Goal: Task Accomplishment & Management: Manage account settings

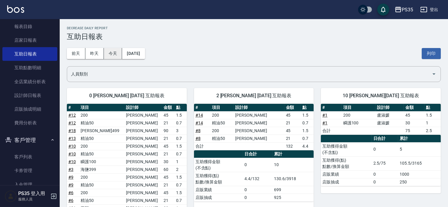
click at [117, 55] on button "今天" at bounding box center [113, 53] width 19 height 11
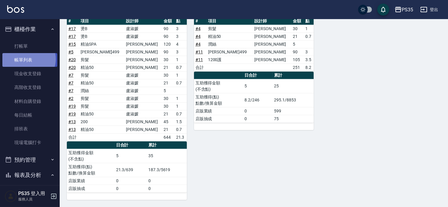
click at [28, 59] on link "帳單列表" at bounding box center [29, 60] width 55 height 14
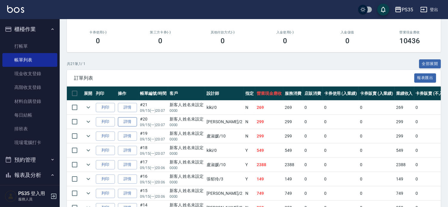
scroll to position [201, 0]
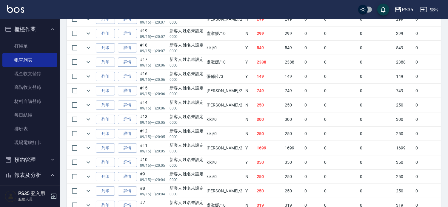
click at [127, 67] on link "詳情" at bounding box center [127, 62] width 19 height 9
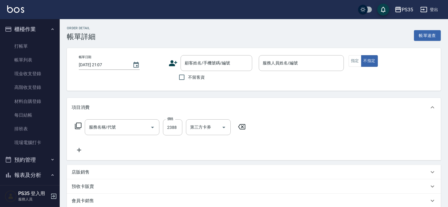
type input "2025/09/15 20:06"
type input "盧淑媛-10"
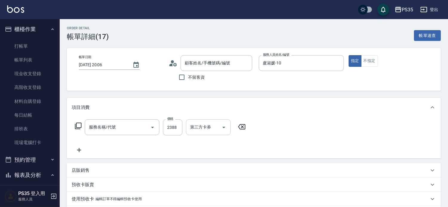
type input "燙B(804)"
type input "新客人 姓名未設定/0000/null"
click at [175, 129] on input "2388" at bounding box center [172, 127] width 19 height 16
click at [320, 127] on icon at bounding box center [320, 126] width 15 height 7
click at [104, 129] on div "服務名稱/代號 服務名稱/代號" at bounding box center [122, 127] width 75 height 16
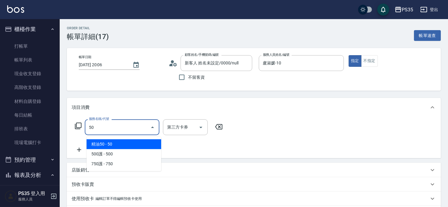
type input "5"
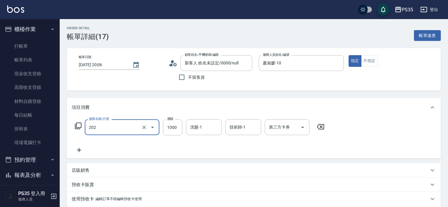
type input "燙髮(202)"
type input "1088"
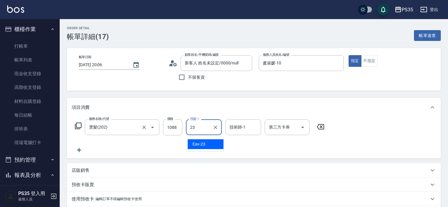
type input "Eav-23"
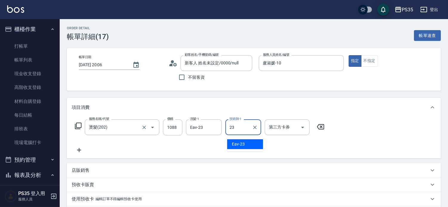
type input "Eav-23"
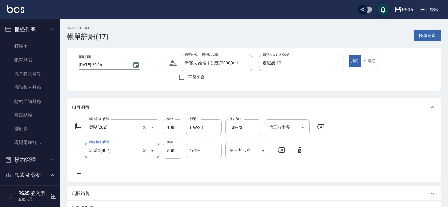
type input "500護(402)"
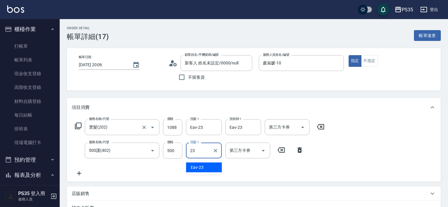
type input "Eav-23"
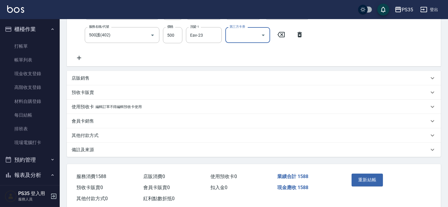
scroll to position [138, 0]
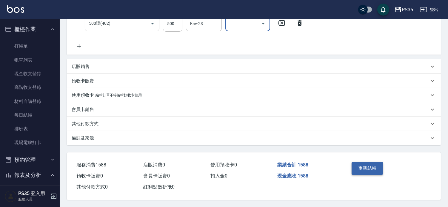
click at [373, 162] on button "重新結帳" at bounding box center [368, 168] width 32 height 13
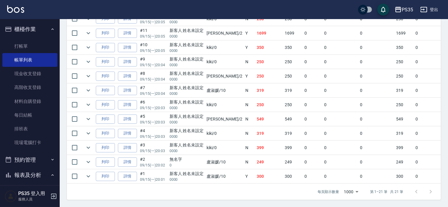
scroll to position [298, 0]
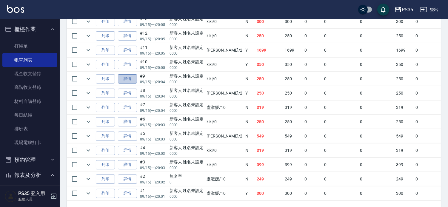
click at [131, 84] on link "詳情" at bounding box center [127, 78] width 19 height 9
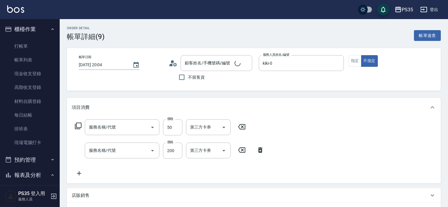
type input "2025/09/15 20:04"
type input "kiki-0"
type input "精油50(112)"
type input "200(111)"
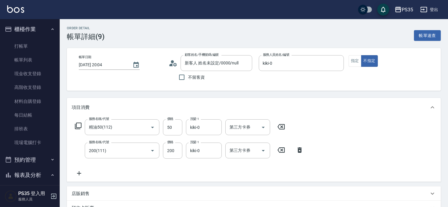
type input "新客人 姓名未設定/0000/null"
click at [283, 129] on icon at bounding box center [281, 126] width 15 height 7
click at [118, 128] on input "服務名稱/代號" at bounding box center [117, 127] width 60 height 10
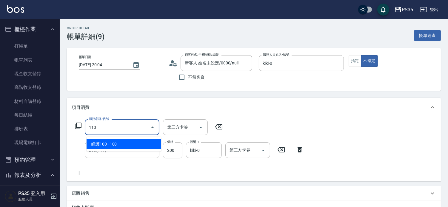
type input "瞬護100(113)"
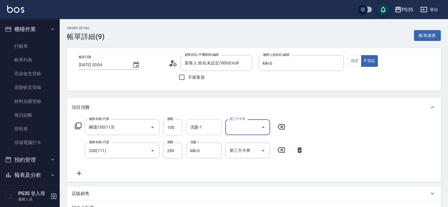
click at [195, 127] on div "洗髮-1 洗髮-1" at bounding box center [204, 127] width 36 height 16
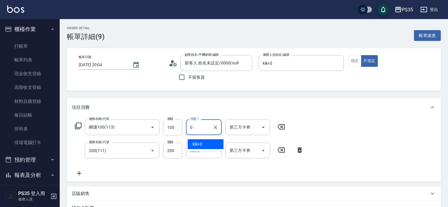
type input "kiki-0"
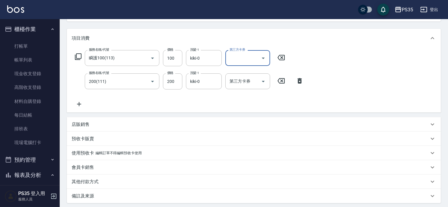
scroll to position [132, 0]
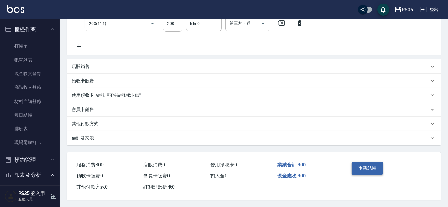
click at [371, 167] on button "重新結帳" at bounding box center [368, 168] width 32 height 13
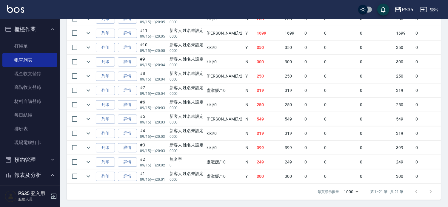
scroll to position [332, 0]
click at [90, 151] on icon "expand row" at bounding box center [88, 147] width 7 height 7
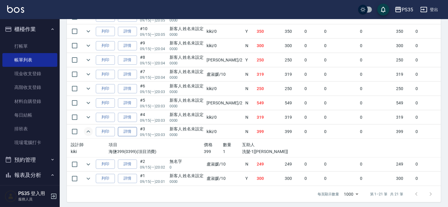
click at [131, 136] on link "詳情" at bounding box center [127, 131] width 19 height 9
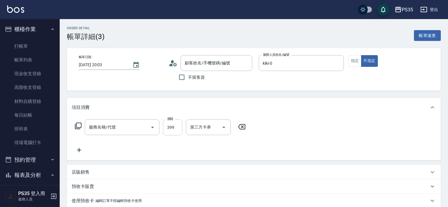
type input "2025/09/15 20:03"
type input "kiki-0"
type input "海鹽399(0399)"
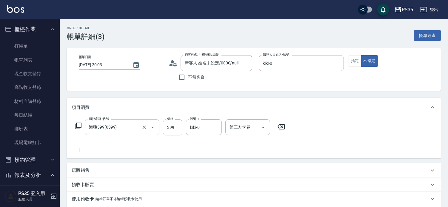
type input "新客人 姓名未設定/0000/null"
click at [141, 129] on icon "Clear" at bounding box center [144, 127] width 6 height 6
click at [119, 130] on input "服務名稱/代號" at bounding box center [113, 127] width 53 height 10
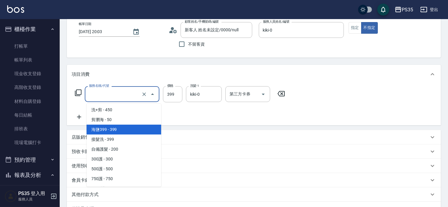
scroll to position [212, 0]
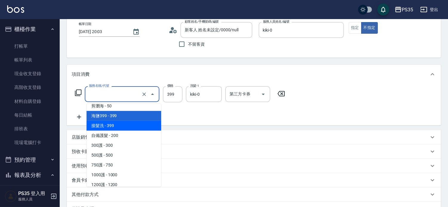
click at [116, 125] on span "接髮洗 - 399" at bounding box center [124, 126] width 75 height 10
type input "接髮洗(399)"
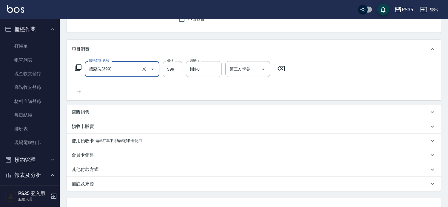
scroll to position [99, 0]
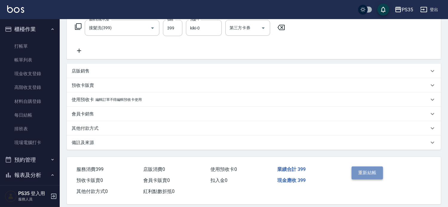
click at [375, 175] on button "重新結帳" at bounding box center [368, 173] width 32 height 13
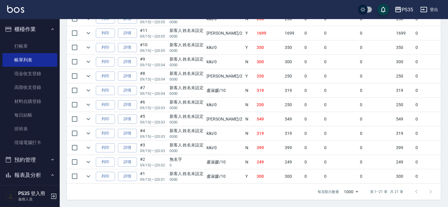
scroll to position [366, 0]
click at [34, 46] on link "打帳單" at bounding box center [29, 46] width 55 height 14
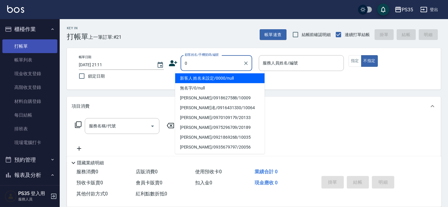
type input "0"
type input "2"
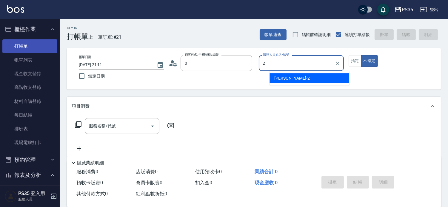
type input "新客人 姓名未設定/0000/null"
type input "2"
type button "false"
type input "[PERSON_NAME]-2"
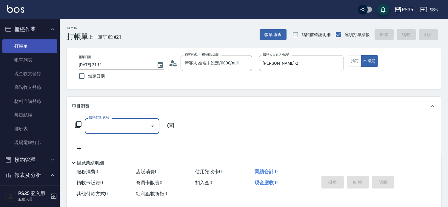
type input "無名字/0/null"
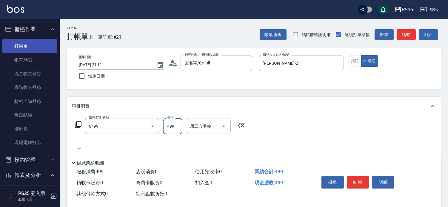
type input "伊黛莉499(0499)"
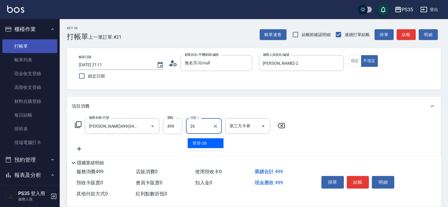
type input "菲菲-26"
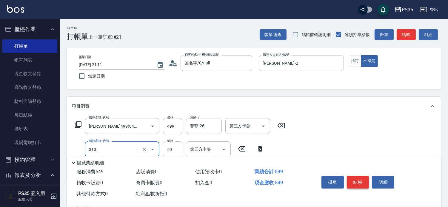
type input "剪瀏海(310)"
click at [354, 176] on button "結帳" at bounding box center [358, 182] width 22 height 13
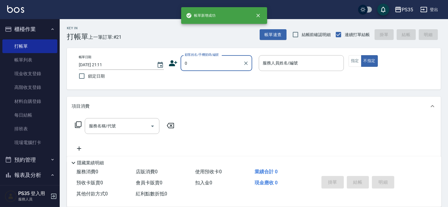
type input "0"
type input "1"
type input "新客人 姓名未設定/0000/null"
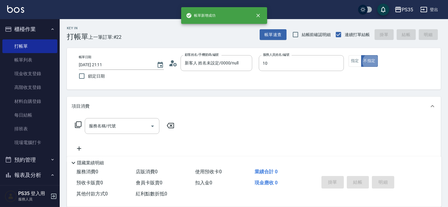
type input "盧淑媛-10"
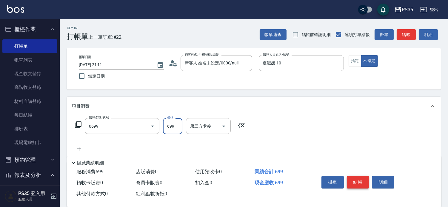
type input "精油SPA(0699)"
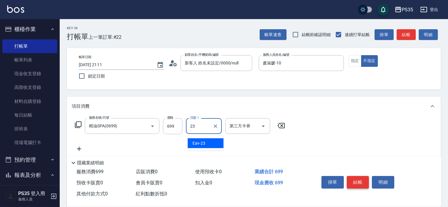
type input "Eav-23"
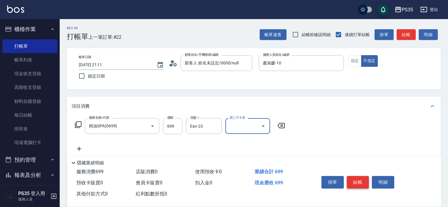
click at [354, 176] on button "結帳" at bounding box center [358, 182] width 22 height 13
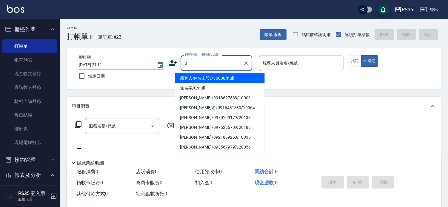
type input "0"
type input "2"
type input "新客人 姓名未設定/0000/null"
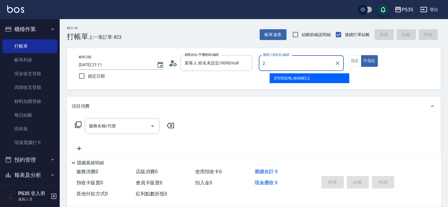
type input "[PERSON_NAME]-2"
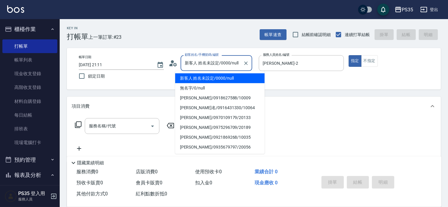
click at [217, 67] on input "新客人 姓名未設定/0000/null" at bounding box center [211, 63] width 57 height 10
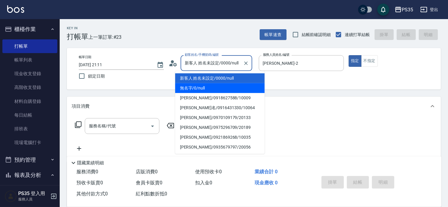
click at [202, 87] on li "無名字/0/null" at bounding box center [220, 88] width 90 height 10
type input "無名字/0/null"
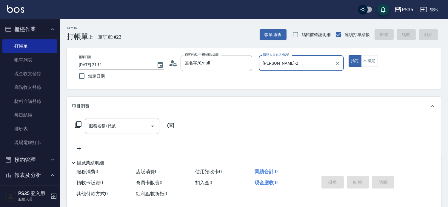
click at [126, 129] on input "服務名稱/代號" at bounding box center [117, 126] width 60 height 10
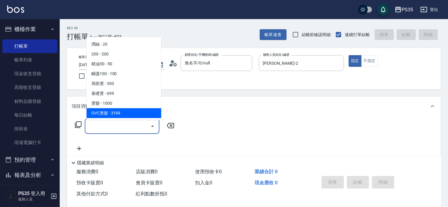
click at [103, 115] on span "OVC燙髮 - 3199" at bounding box center [124, 113] width 75 height 10
type input "OVC燙髮(203)"
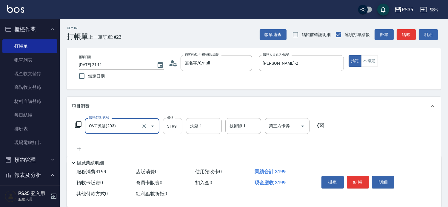
click at [172, 128] on input "3199" at bounding box center [172, 126] width 19 height 16
type input "3300"
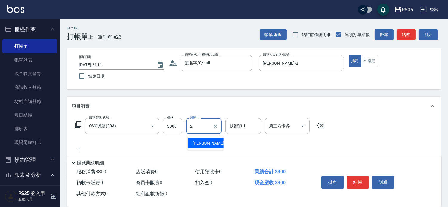
type input "[PERSON_NAME]-2"
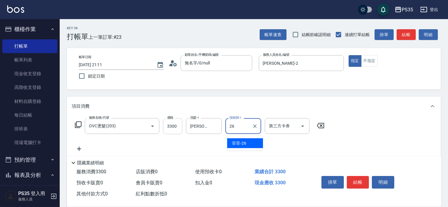
type input "菲菲-26"
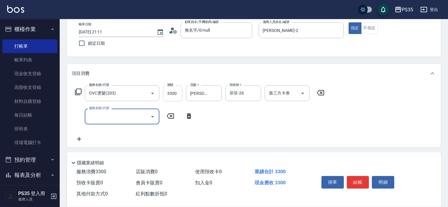
scroll to position [33, 0]
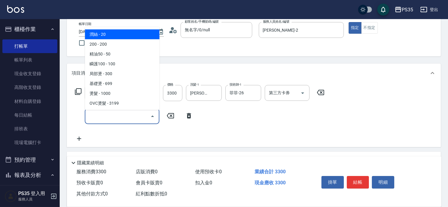
click at [130, 115] on input "服務名稱/代號" at bounding box center [117, 116] width 60 height 10
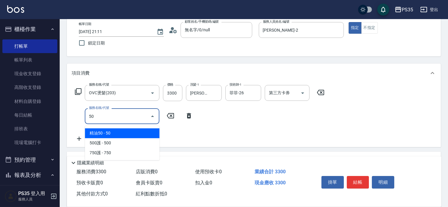
type input "501"
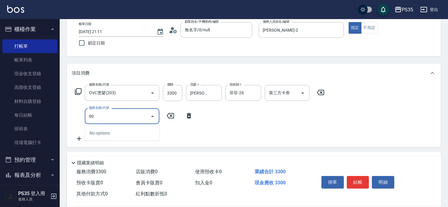
type input "9"
type input "染髮(501)"
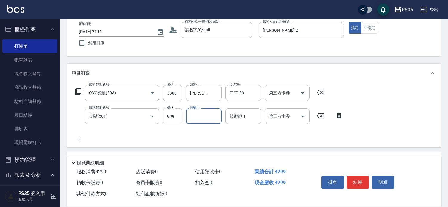
click at [170, 117] on input "999" at bounding box center [172, 116] width 19 height 16
type input "1900"
type input "菲菲-26"
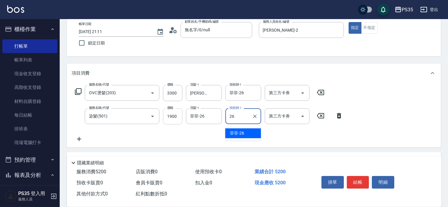
type input "菲菲-26"
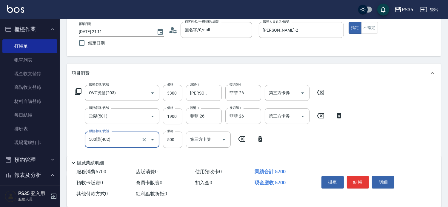
type input "500護(402)"
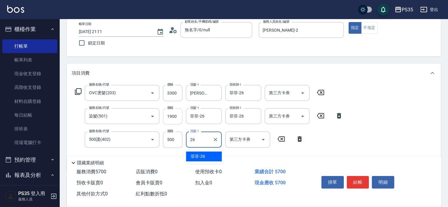
type input "菲菲-26"
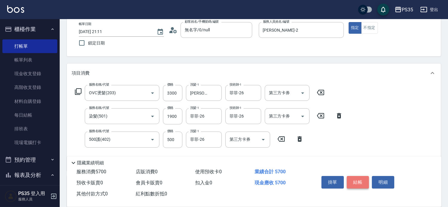
click at [364, 176] on button "結帳" at bounding box center [358, 182] width 22 height 13
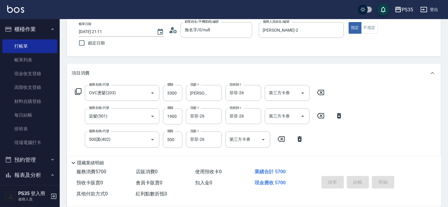
type input "2025/09/15 21:13"
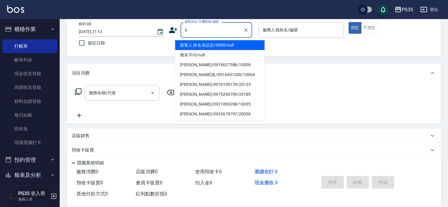
type input "新客人 姓名未設定/0000/null"
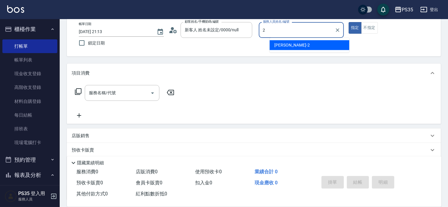
type input "[PERSON_NAME]-2"
type button "true"
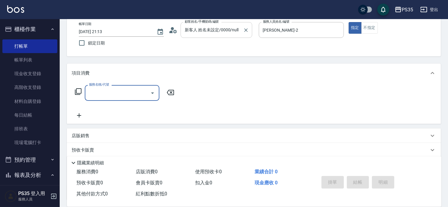
click at [193, 34] on input "新客人 姓名未設定/0000/null" at bounding box center [211, 30] width 57 height 10
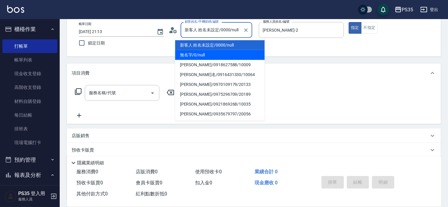
click at [195, 53] on li "無名字/0/null" at bounding box center [220, 55] width 90 height 10
type input "無名字/0/null"
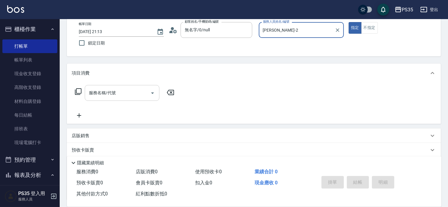
click at [101, 96] on div "服務名稱/代號 服務名稱/代號" at bounding box center [122, 93] width 75 height 16
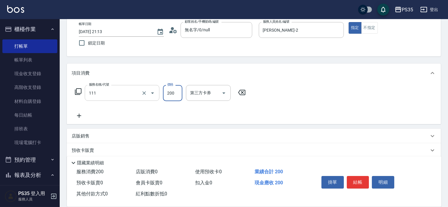
type input "200(111)"
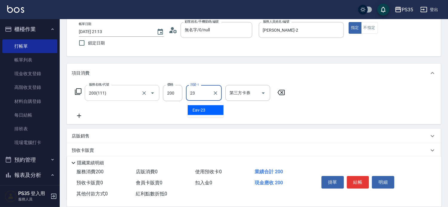
type input "Eav-23"
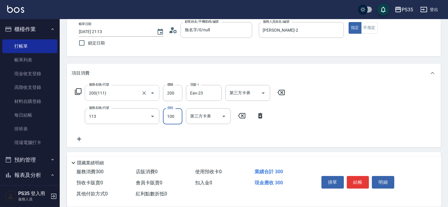
type input "瞬護100(113)"
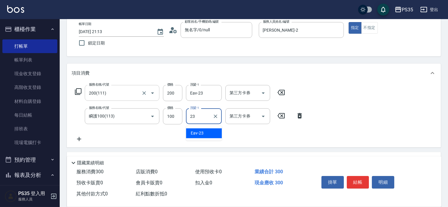
type input "Eav-23"
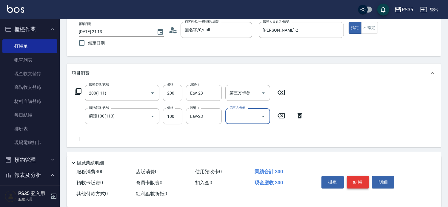
click at [357, 176] on button "結帳" at bounding box center [358, 182] width 22 height 13
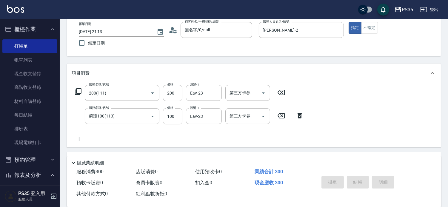
type input "2025/09/15 21:14"
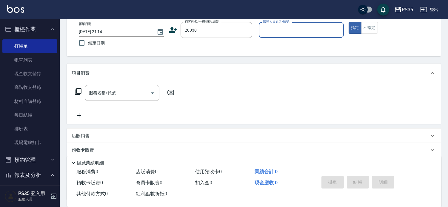
type input "陳敏真/0982202869/20030"
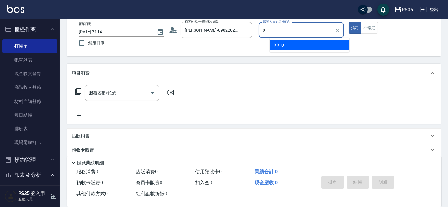
type input "kiki-0"
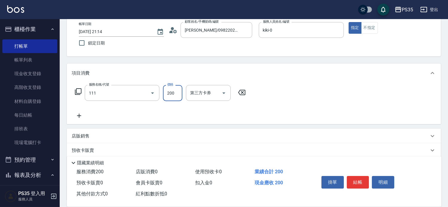
type input "200(111)"
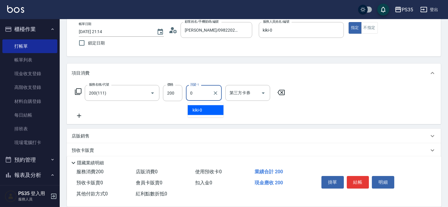
type input "kiki-0"
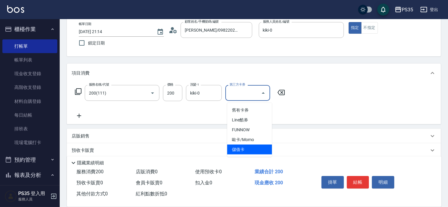
type input "儲值卡"
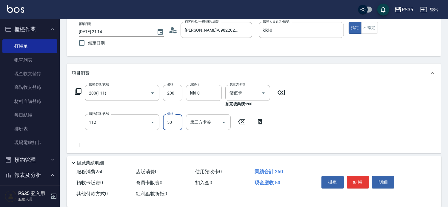
type input "精油50(112)"
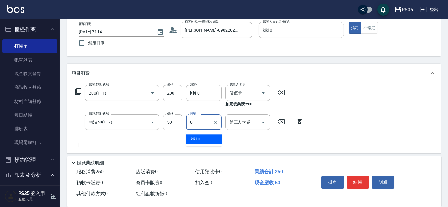
type input "kiki-0"
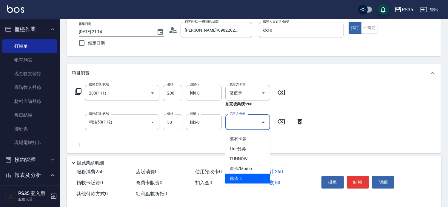
type input "儲值卡"
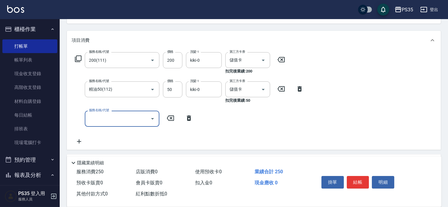
scroll to position [66, 0]
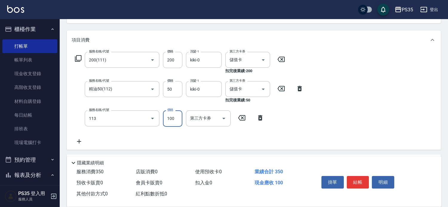
type input "瞬護100(113)"
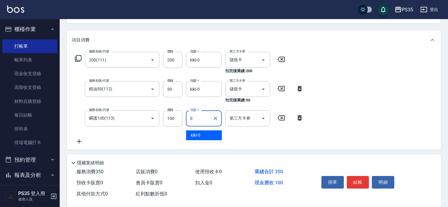
type input "kiki-0"
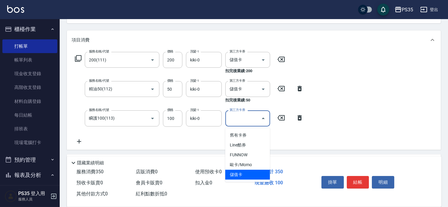
type input "儲值卡"
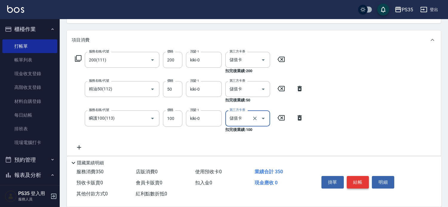
click at [360, 176] on button "結帳" at bounding box center [358, 182] width 22 height 13
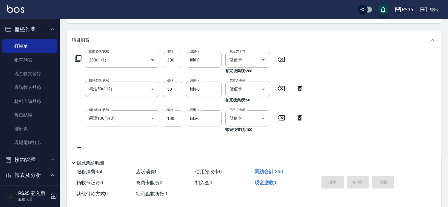
type input "2025/09/15 21:15"
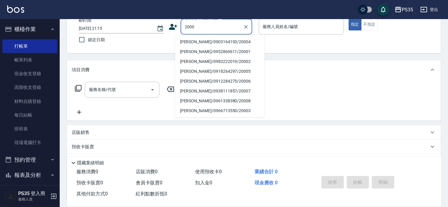
scroll to position [24, 0]
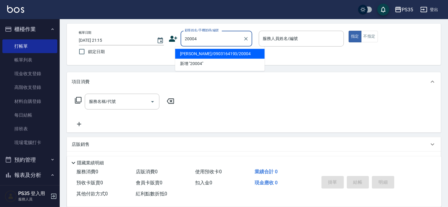
type input "曾依萍/0903164193/20004"
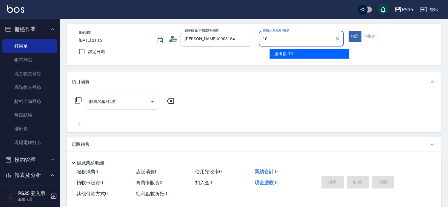
type input "盧淑媛-10"
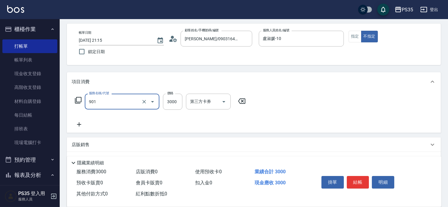
type input "儲值3000(901)"
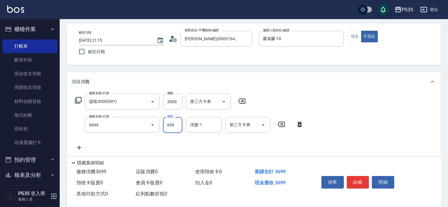
type input "精油SPA(0699)"
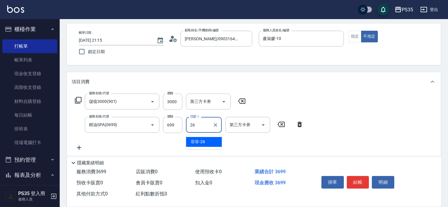
type input "菲菲-26"
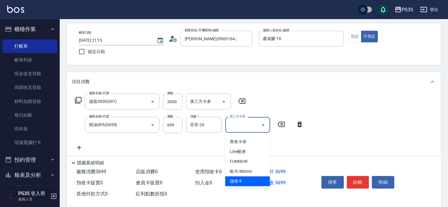
type input "儲值卡"
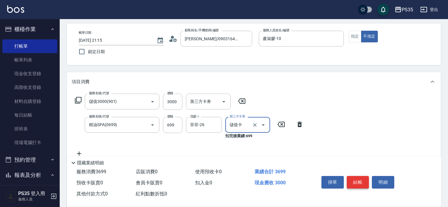
click at [359, 177] on button "結帳" at bounding box center [358, 182] width 22 height 13
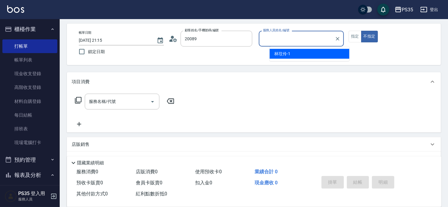
type input "羅秋玫/0930693922/20089"
type input "盧淑媛-10"
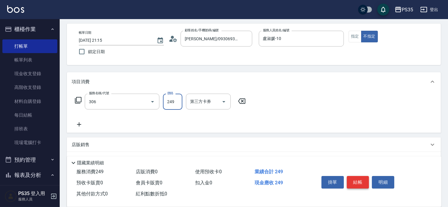
type input "剪髮(306)"
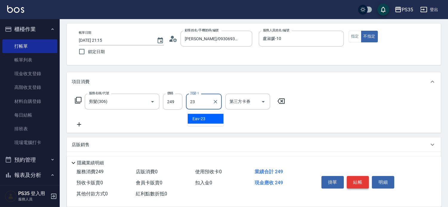
type input "Eav-23"
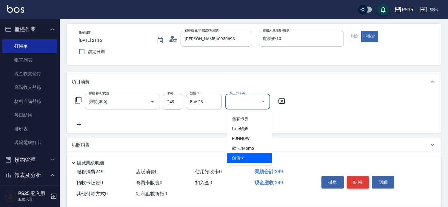
type input "儲值卡"
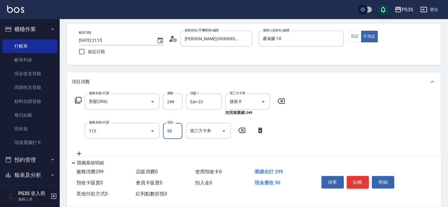
type input "精油50(112)"
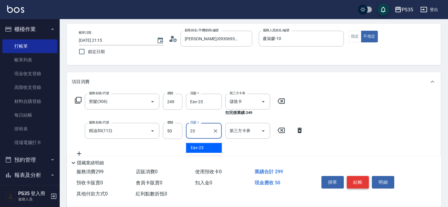
type input "Eav-23"
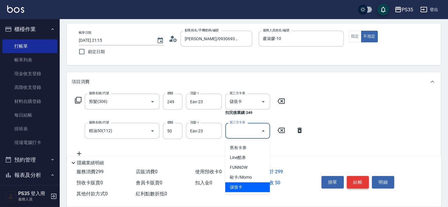
type input "儲值卡"
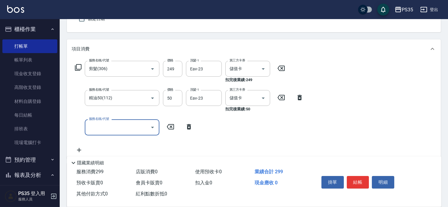
scroll to position [58, 0]
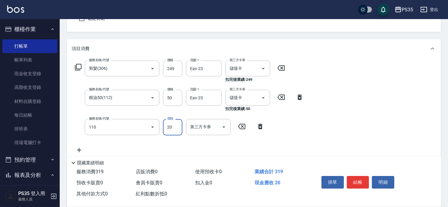
type input "潤絲(110)"
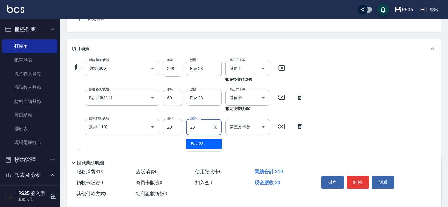
type input "Eav-23"
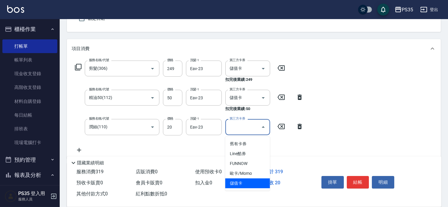
type input "儲值卡"
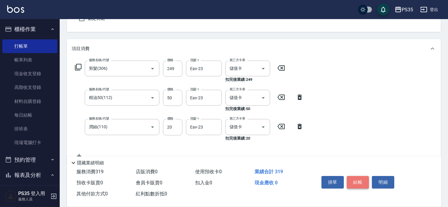
click at [361, 176] on button "結帳" at bounding box center [358, 182] width 22 height 13
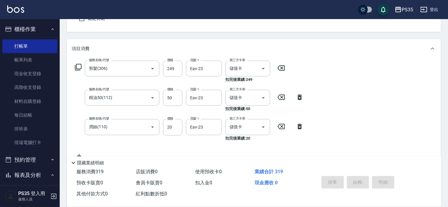
type input "2025/09/15 21:16"
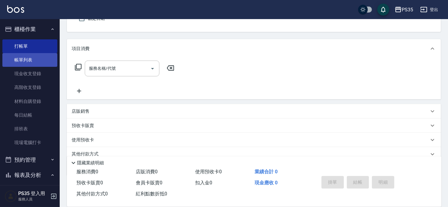
click at [27, 57] on link "帳單列表" at bounding box center [29, 60] width 55 height 14
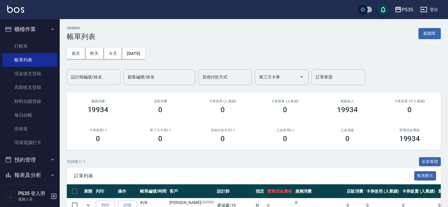
click at [81, 71] on div "設計師編號/姓名" at bounding box center [94, 77] width 54 height 16
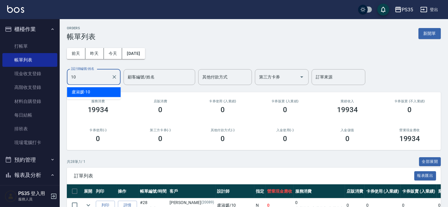
type input "盧淑媛-10"
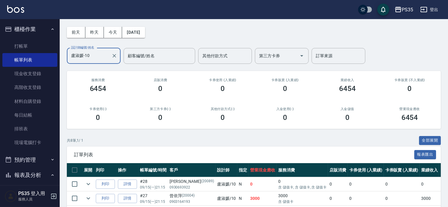
scroll to position [33, 0]
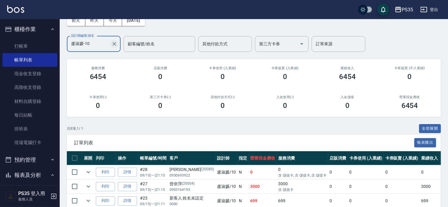
click at [112, 44] on icon "Clear" at bounding box center [114, 44] width 6 height 6
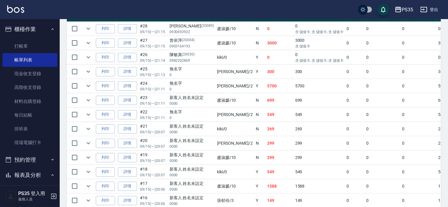
scroll to position [199, 0]
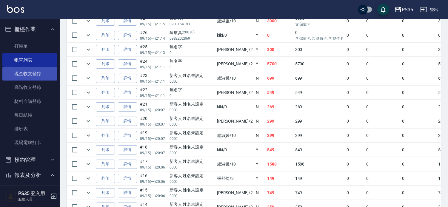
click at [26, 74] on link "現金收支登錄" at bounding box center [29, 74] width 55 height 14
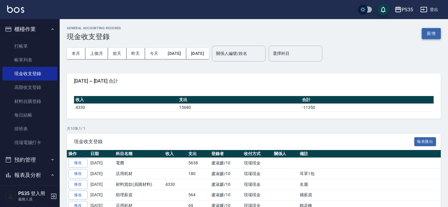
click at [427, 34] on button "新增" at bounding box center [431, 33] width 19 height 11
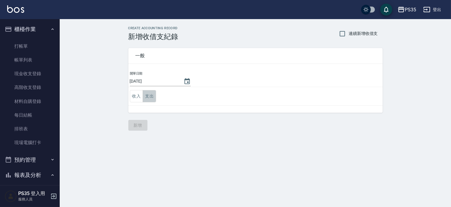
click at [150, 97] on button "支出" at bounding box center [149, 96] width 13 height 12
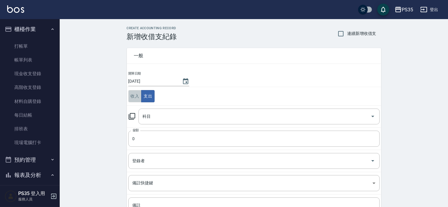
click at [131, 94] on button "收入" at bounding box center [134, 96] width 13 height 12
click at [147, 114] on div "科目 科目" at bounding box center [258, 117] width 241 height 16
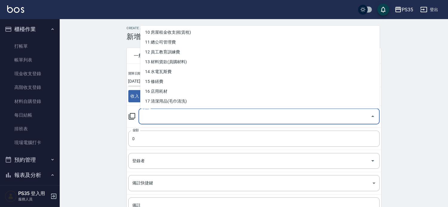
scroll to position [99, 0]
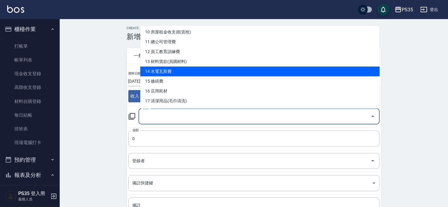
click at [164, 71] on li "14 水電瓦斯費" at bounding box center [259, 72] width 239 height 10
type input "14 水電瓦斯費"
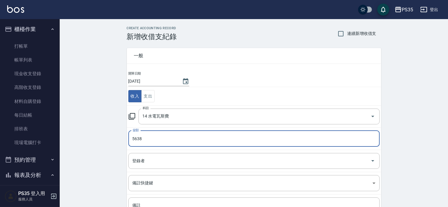
type input "5638"
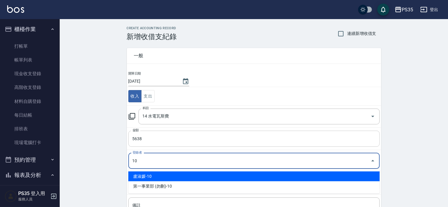
type input "盧淑媛-10"
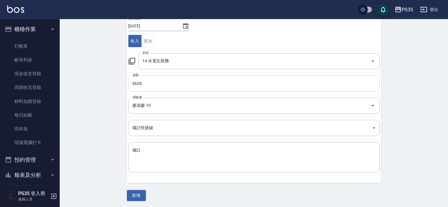
scroll to position [56, 0]
click at [135, 153] on textarea "備註" at bounding box center [253, 157] width 243 height 20
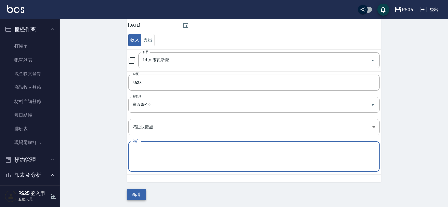
click at [133, 195] on button "新增" at bounding box center [136, 194] width 19 height 11
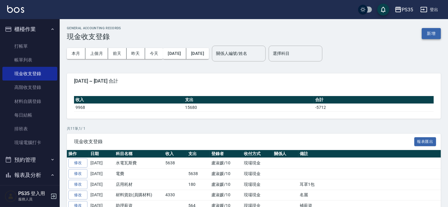
click at [434, 31] on button "新增" at bounding box center [431, 33] width 19 height 11
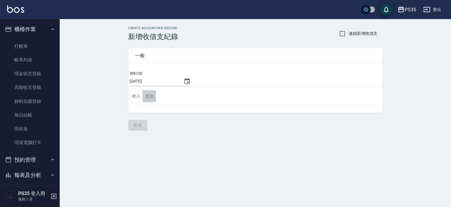
click at [150, 98] on button "支出" at bounding box center [149, 96] width 13 height 12
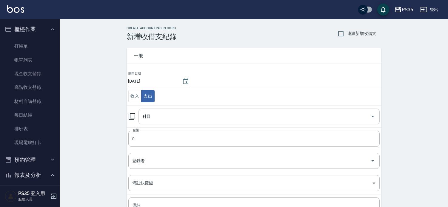
click at [159, 117] on input "科目" at bounding box center [254, 116] width 227 height 10
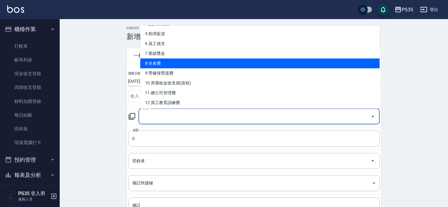
scroll to position [66, 0]
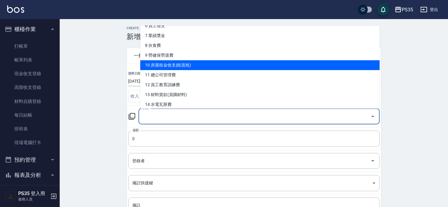
click at [184, 67] on li "10 房屋租金收支(租賃稅)" at bounding box center [259, 65] width 239 height 10
type input "10 房屋租金收支(租賃稅)"
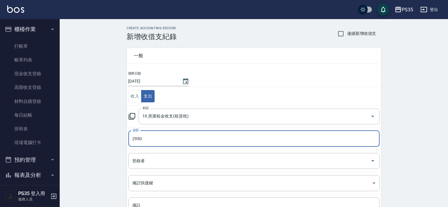
type input "2950"
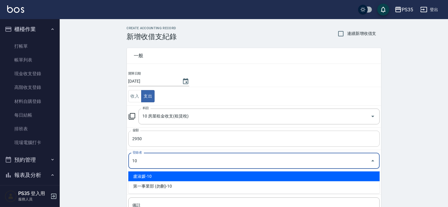
type input "盧淑媛-10"
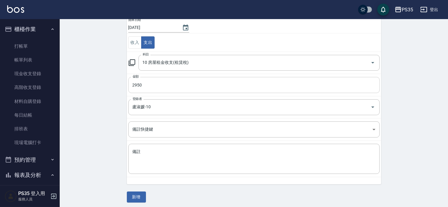
scroll to position [56, 0]
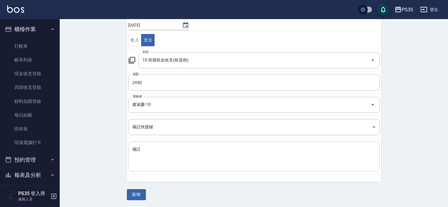
click at [174, 157] on textarea "備註" at bounding box center [253, 157] width 243 height 20
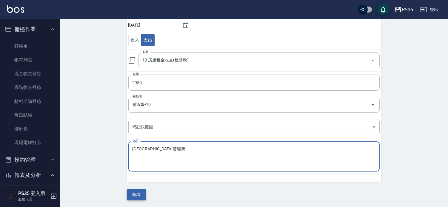
type textarea "金地王大廈管理費"
click at [129, 193] on button "新增" at bounding box center [136, 194] width 19 height 11
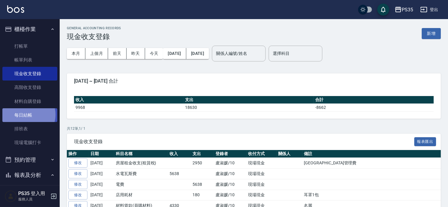
click at [27, 115] on link "每日結帳" at bounding box center [29, 115] width 55 height 14
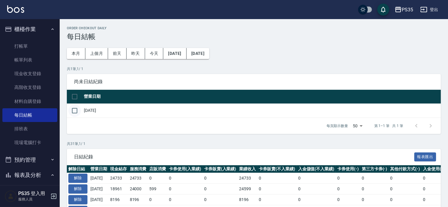
click at [74, 112] on input "checkbox" at bounding box center [74, 110] width 13 height 13
checkbox input "true"
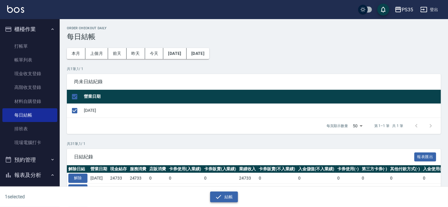
click at [232, 195] on button "結帳" at bounding box center [224, 197] width 28 height 11
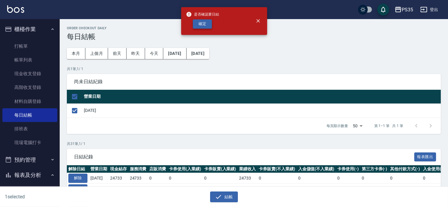
click at [202, 23] on button "確定" at bounding box center [202, 23] width 19 height 9
checkbox input "false"
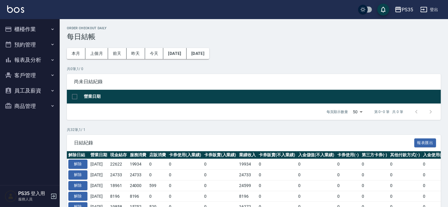
click at [29, 59] on button "報表及分析" at bounding box center [29, 60] width 55 height 16
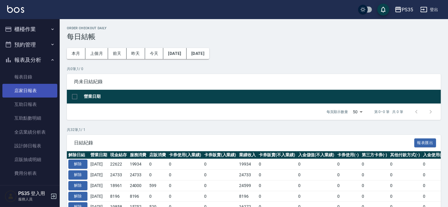
click at [27, 90] on link "店家日報表" at bounding box center [29, 91] width 55 height 14
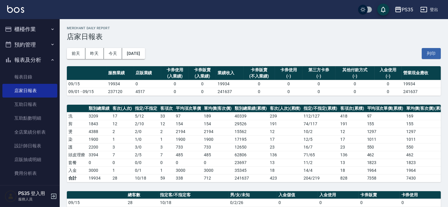
click at [25, 25] on button "櫃檯作業" at bounding box center [29, 29] width 55 height 16
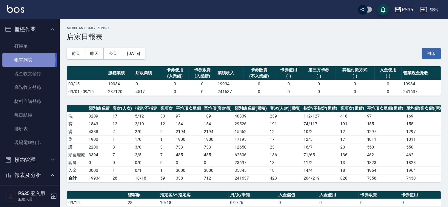
click at [27, 60] on link "帳單列表" at bounding box center [29, 60] width 55 height 14
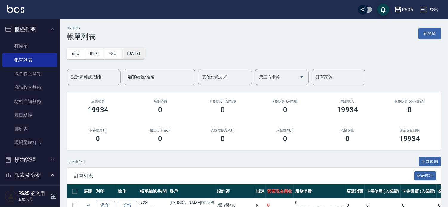
click at [127, 53] on button "[DATE]" at bounding box center [133, 53] width 23 height 11
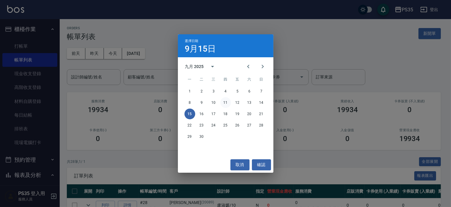
click at [225, 103] on button "11" at bounding box center [225, 102] width 11 height 11
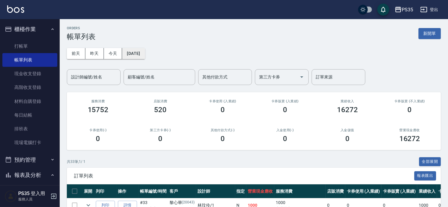
click at [138, 54] on button "[DATE]" at bounding box center [133, 53] width 23 height 11
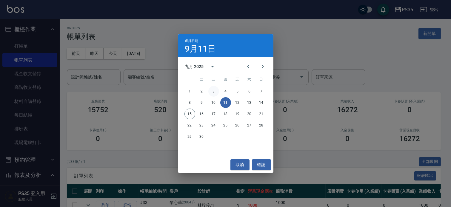
click at [213, 89] on button "3" at bounding box center [213, 91] width 11 height 11
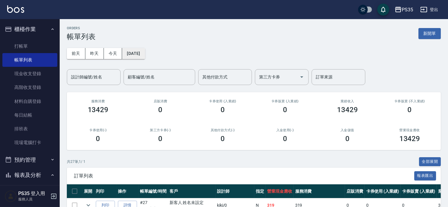
click at [141, 51] on button "[DATE]" at bounding box center [133, 53] width 23 height 11
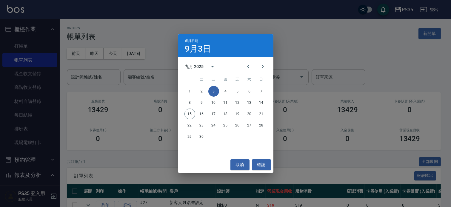
click at [114, 52] on div "選擇日期 9月3日 九月 2025 一 二 三 四 五 六 日 1 2 3 4 5 6 7 8 9 10 11 12 13 14 15 16 17 18 19…" at bounding box center [225, 103] width 451 height 207
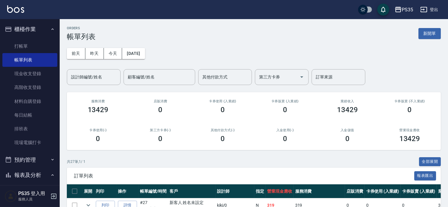
click at [114, 52] on button "今天" at bounding box center [113, 53] width 19 height 11
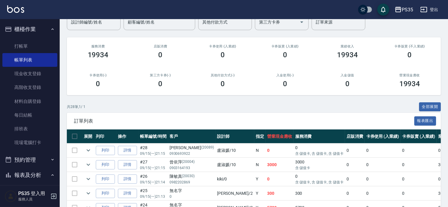
scroll to position [132, 0]
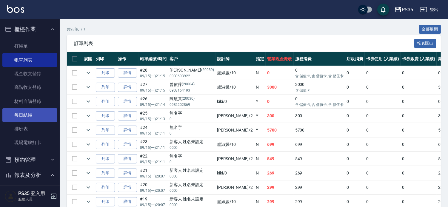
click at [22, 117] on link "每日結帳" at bounding box center [29, 115] width 55 height 14
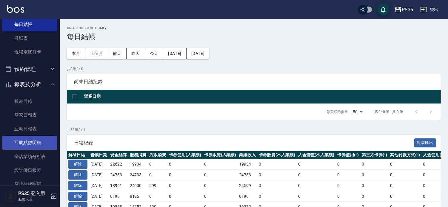
scroll to position [99, 0]
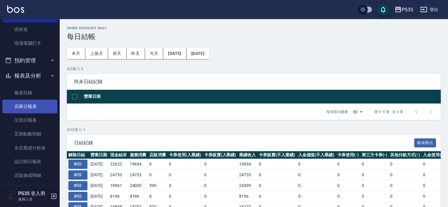
click at [26, 104] on link "店家日報表" at bounding box center [29, 107] width 55 height 14
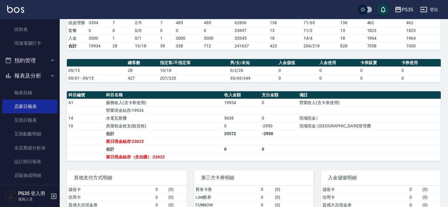
scroll to position [132, 0]
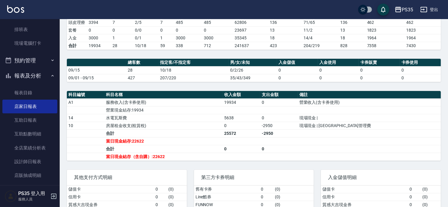
click at [2, 100] on link "店家日報表" at bounding box center [29, 107] width 55 height 14
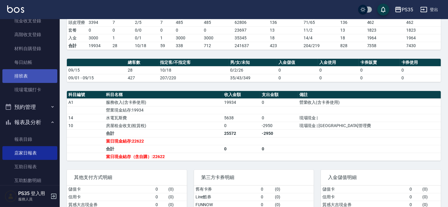
scroll to position [0, 0]
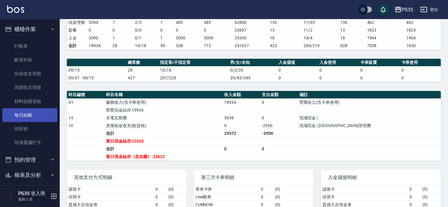
click at [29, 113] on link "每日結帳" at bounding box center [29, 115] width 55 height 14
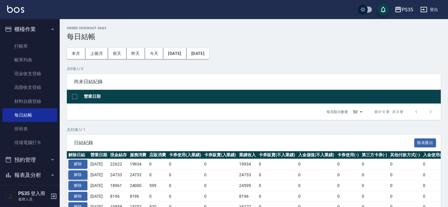
click at [77, 180] on button "解除" at bounding box center [77, 174] width 19 height 9
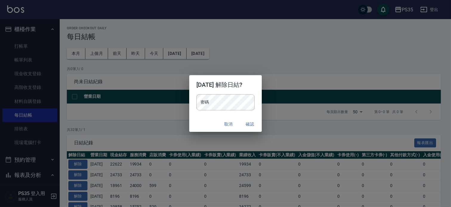
click at [196, 101] on div "密碼 密碼" at bounding box center [225, 102] width 58 height 16
click at [255, 126] on button "確認" at bounding box center [249, 124] width 19 height 11
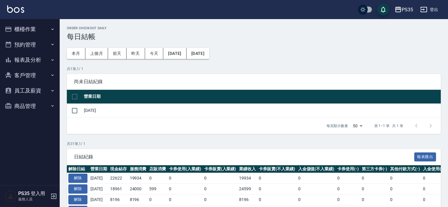
click at [29, 31] on button "櫃檯作業" at bounding box center [29, 29] width 55 height 16
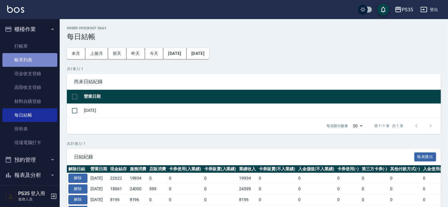
click at [30, 57] on link "帳單列表" at bounding box center [29, 60] width 55 height 14
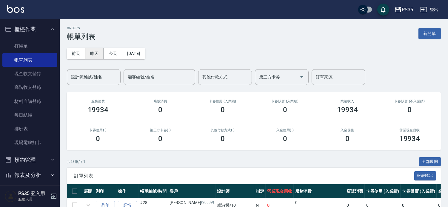
click at [91, 54] on button "昨天" at bounding box center [94, 53] width 19 height 11
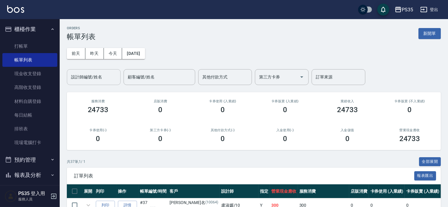
click at [96, 77] on div "設計師編號/姓名 設計師編號/姓名" at bounding box center [94, 77] width 54 height 16
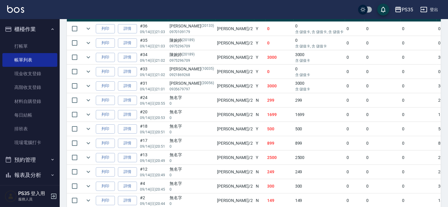
scroll to position [253, 0]
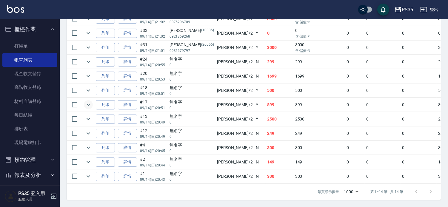
type input "[PERSON_NAME]-2"
click at [92, 101] on icon "expand row" at bounding box center [88, 104] width 7 height 7
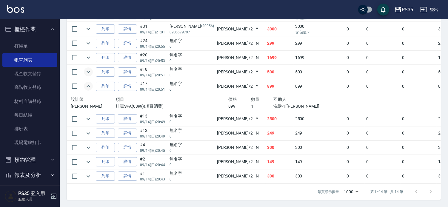
click at [90, 71] on icon "expand row" at bounding box center [89, 72] width 4 height 2
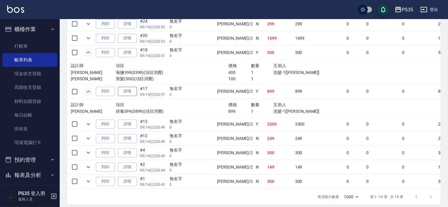
click at [133, 96] on link "詳情" at bounding box center [127, 91] width 19 height 9
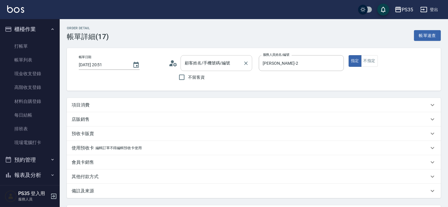
type input "[DATE] 20:51"
type input "[PERSON_NAME]-2"
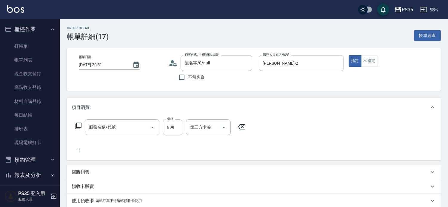
type input "無名字/0/null"
type input "排毒SPA(0899)"
click at [216, 130] on icon "Clear" at bounding box center [215, 127] width 6 height 6
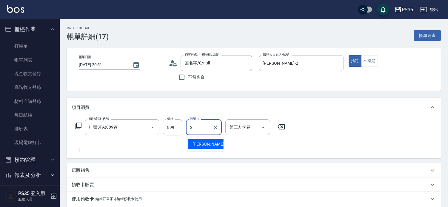
type input "[PERSON_NAME]-2"
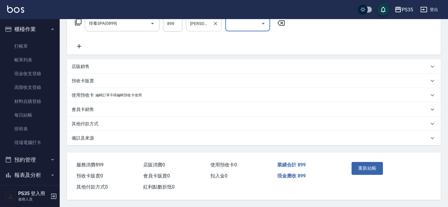
scroll to position [114, 0]
click at [362, 162] on button "重新結帳" at bounding box center [368, 168] width 32 height 13
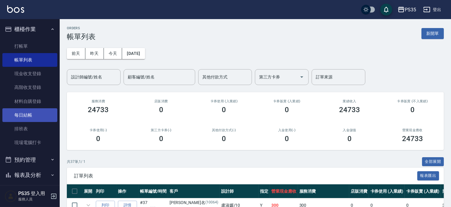
click at [27, 116] on link "每日結帳" at bounding box center [29, 115] width 55 height 14
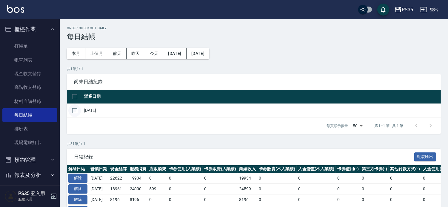
click at [76, 112] on input "checkbox" at bounding box center [74, 110] width 13 height 13
checkbox input "true"
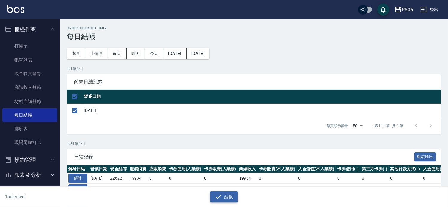
click at [221, 198] on icon "button" at bounding box center [218, 196] width 7 height 7
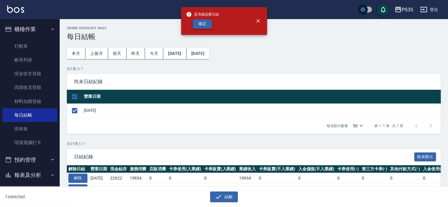
click at [206, 23] on button "確定" at bounding box center [202, 23] width 19 height 9
checkbox input "false"
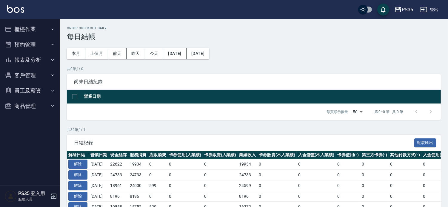
click at [19, 26] on button "櫃檯作業" at bounding box center [29, 29] width 55 height 16
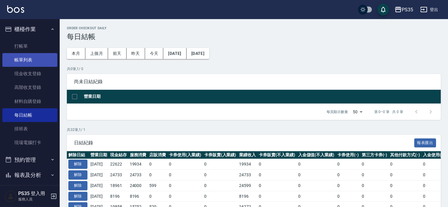
click at [22, 60] on link "帳單列表" at bounding box center [29, 60] width 55 height 14
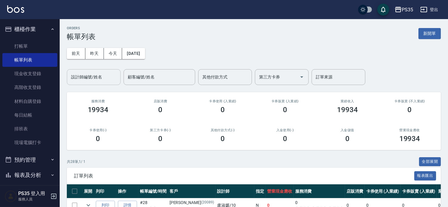
click at [96, 75] on div "設計師編號/姓名 設計師編號/姓名" at bounding box center [94, 77] width 54 height 16
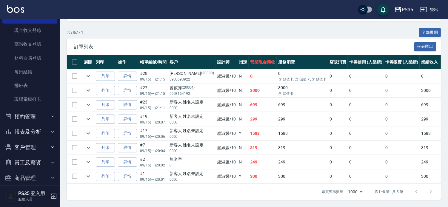
scroll to position [50, 0]
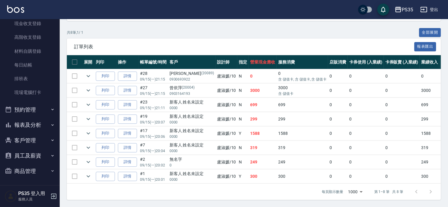
type input "盧淑媛-10"
click at [24, 121] on button "報表及分析" at bounding box center [29, 125] width 55 height 16
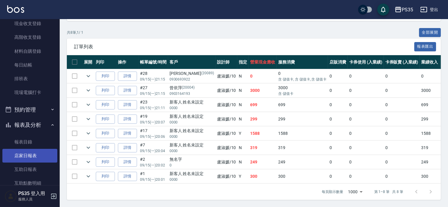
click at [27, 153] on link "店家日報表" at bounding box center [29, 156] width 55 height 14
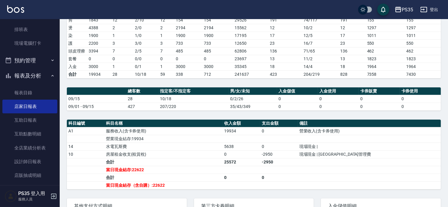
scroll to position [166, 0]
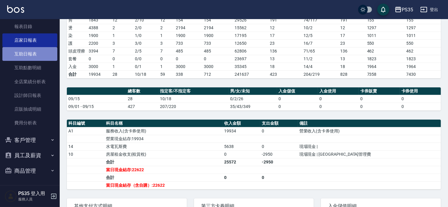
click at [30, 54] on link "互助日報表" at bounding box center [29, 54] width 55 height 14
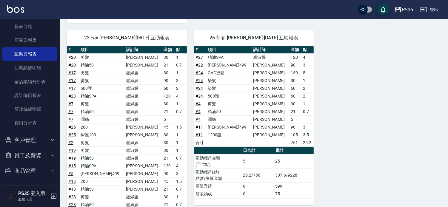
scroll to position [287, 0]
